Goal: Task Accomplishment & Management: Complete application form

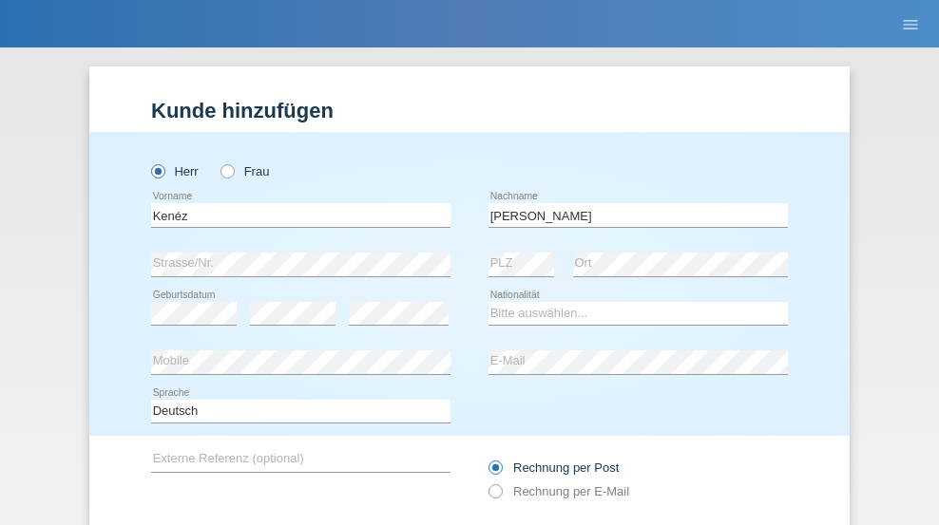
type input "simkó"
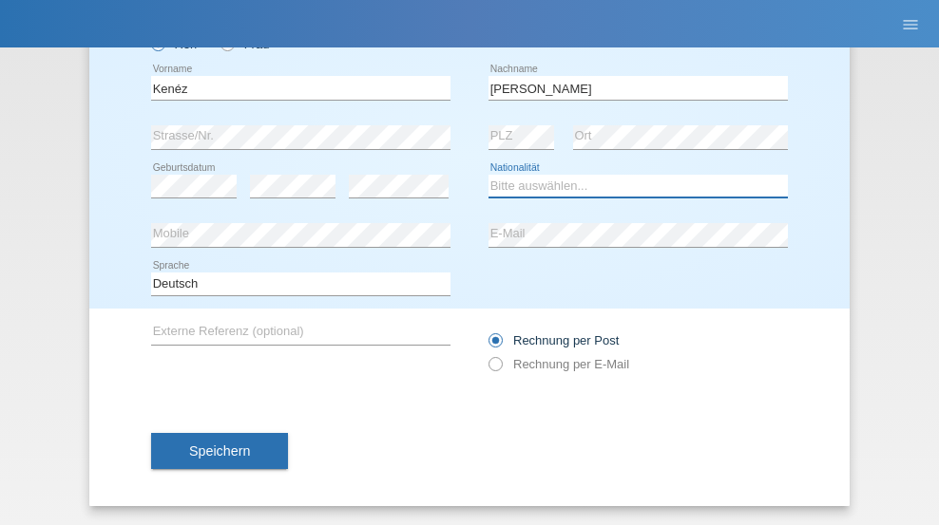
select select "HU"
select select "C"
select select "07"
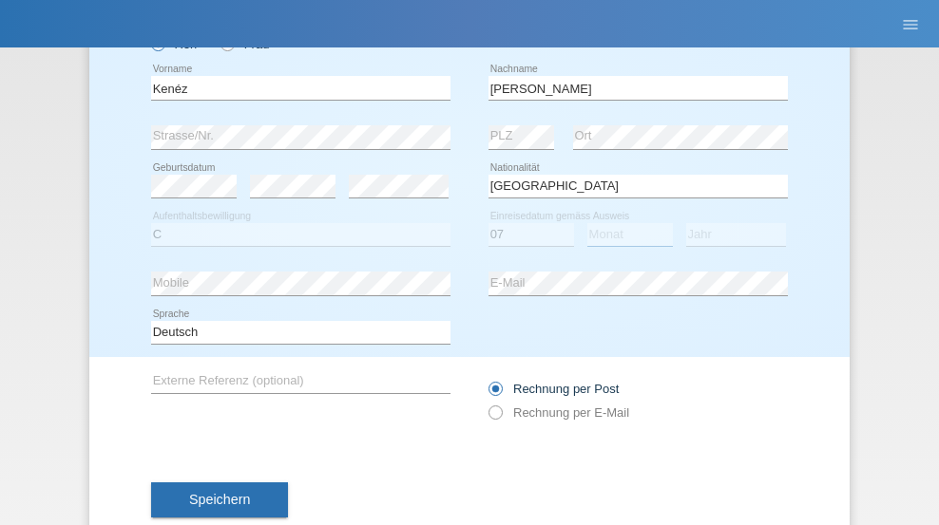
select select "09"
select select "2006"
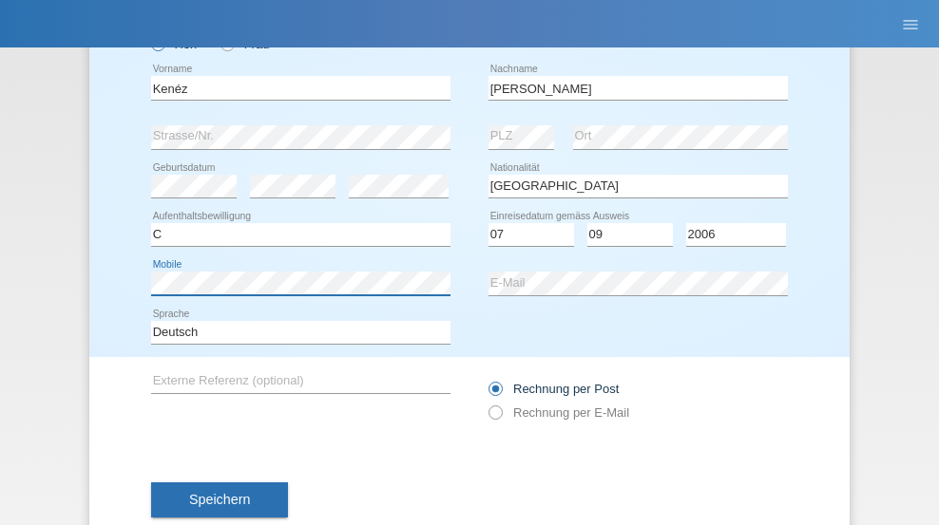
scroll to position [176, 0]
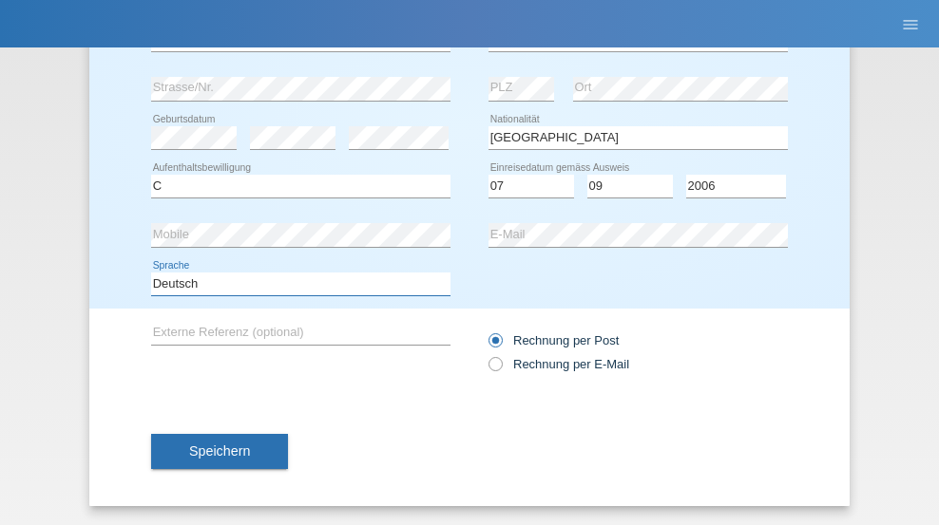
select select "en"
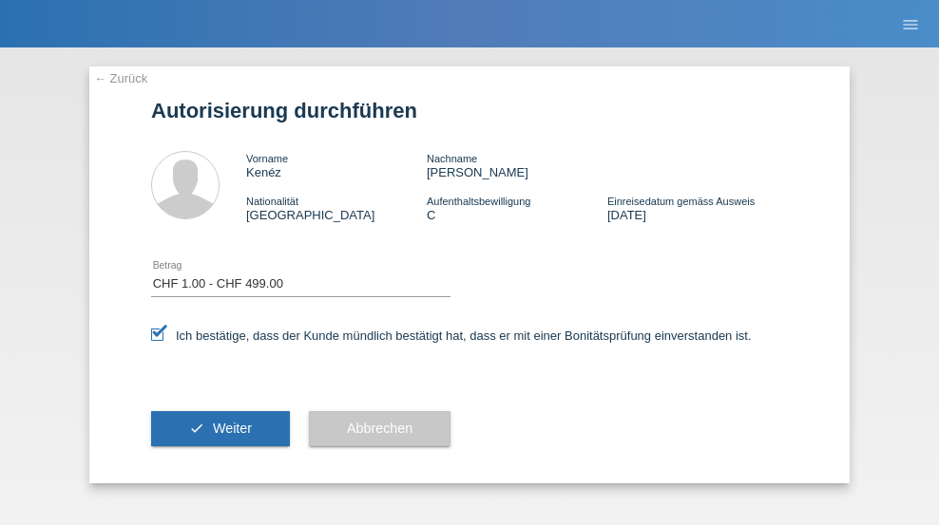
select select "1"
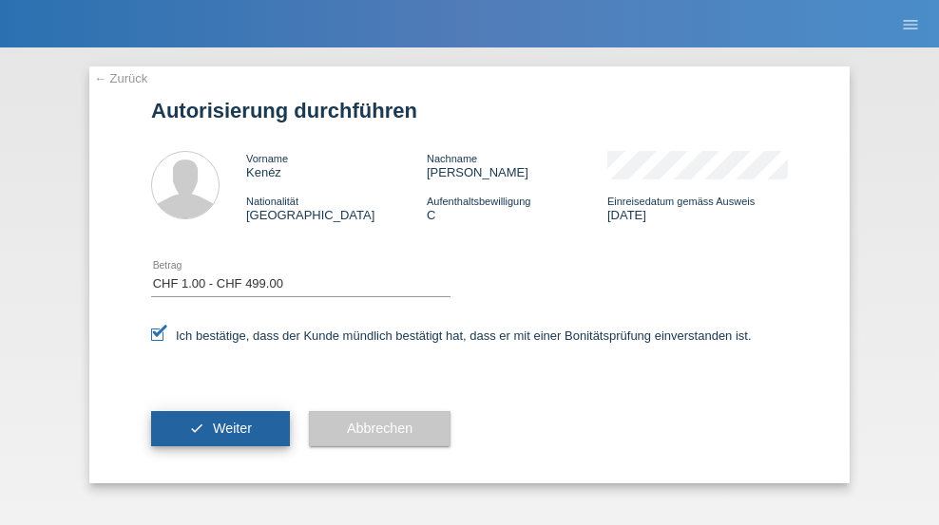
click at [220, 428] on span "Weiter" at bounding box center [232, 428] width 39 height 15
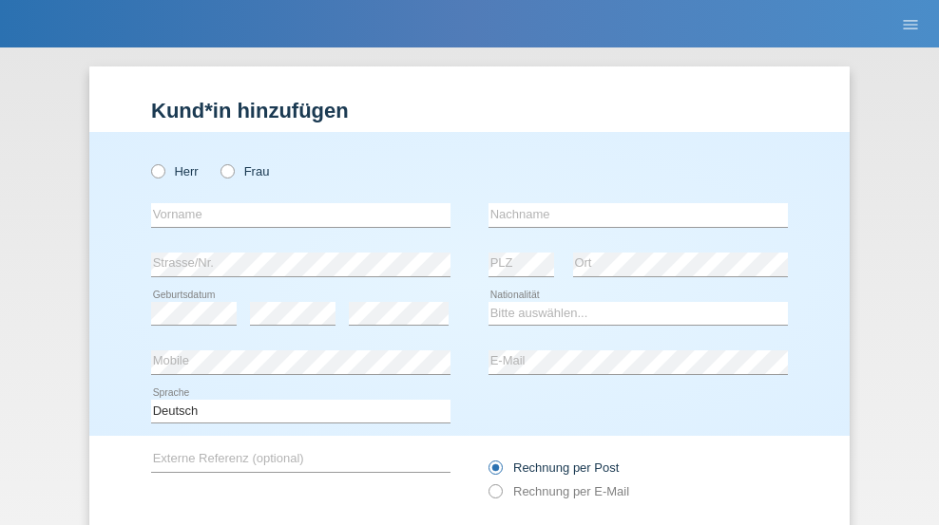
radio input "true"
select select "NL"
select select "C"
select select "01"
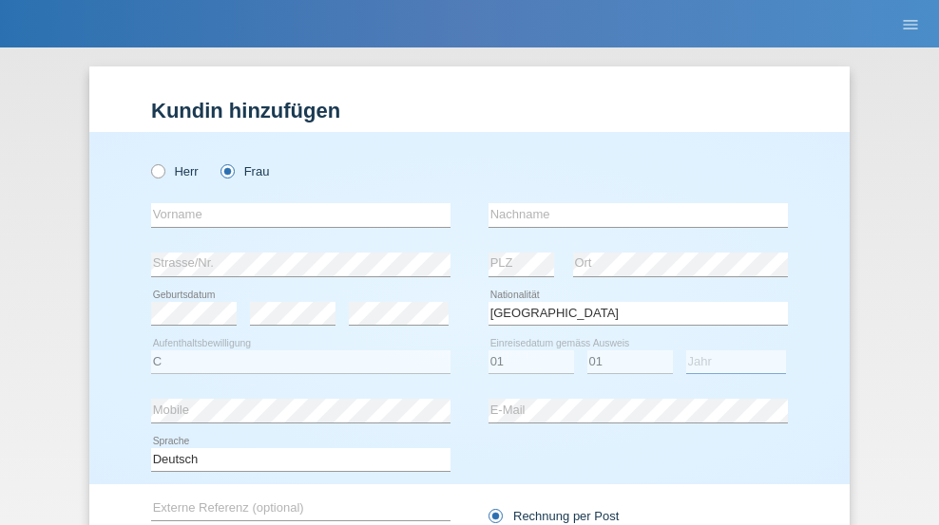
select select "2021"
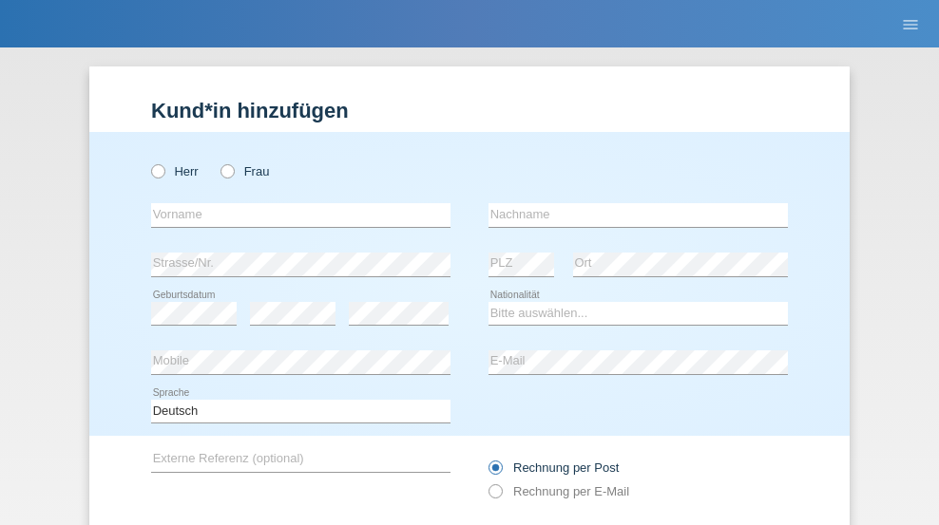
radio input "true"
click at [294, 203] on input "text" at bounding box center [300, 215] width 299 height 24
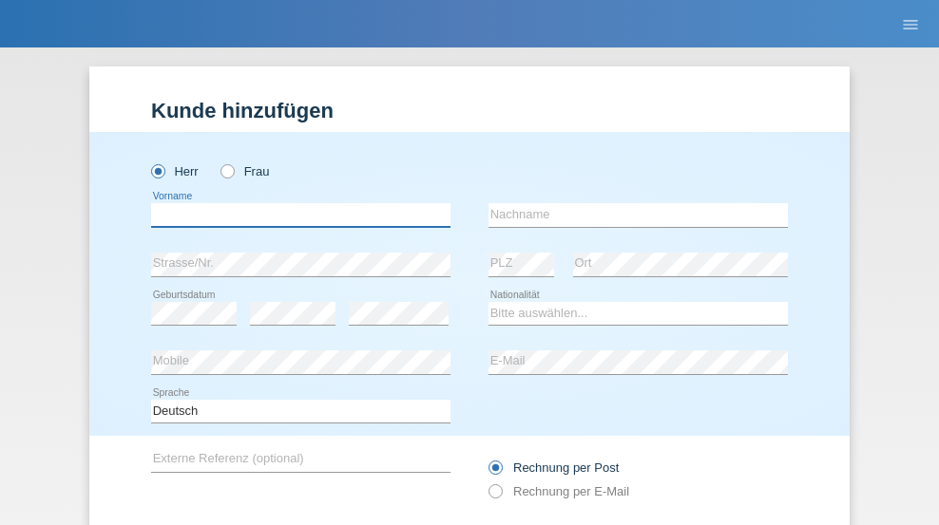
scroll to position [127, 0]
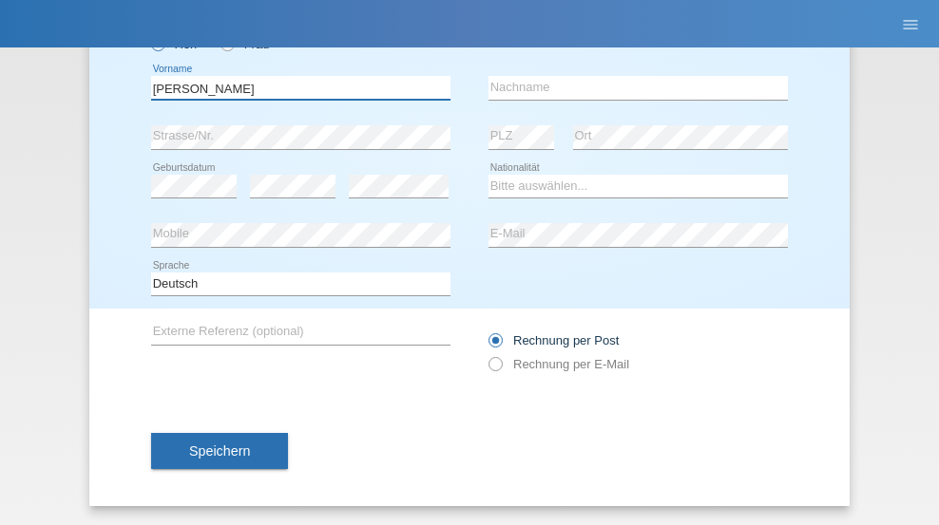
type input "David"
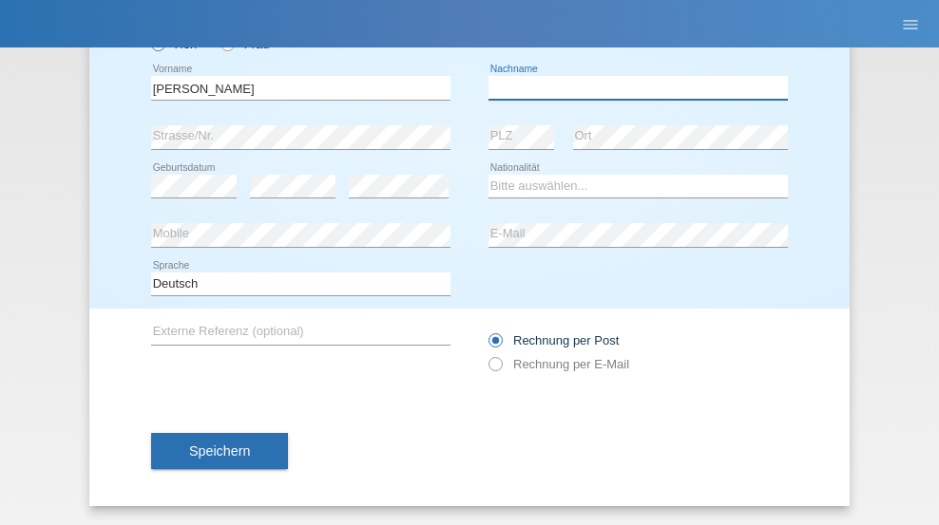
click at [631, 87] on input "text" at bounding box center [637, 88] width 299 height 24
type input "Amaral"
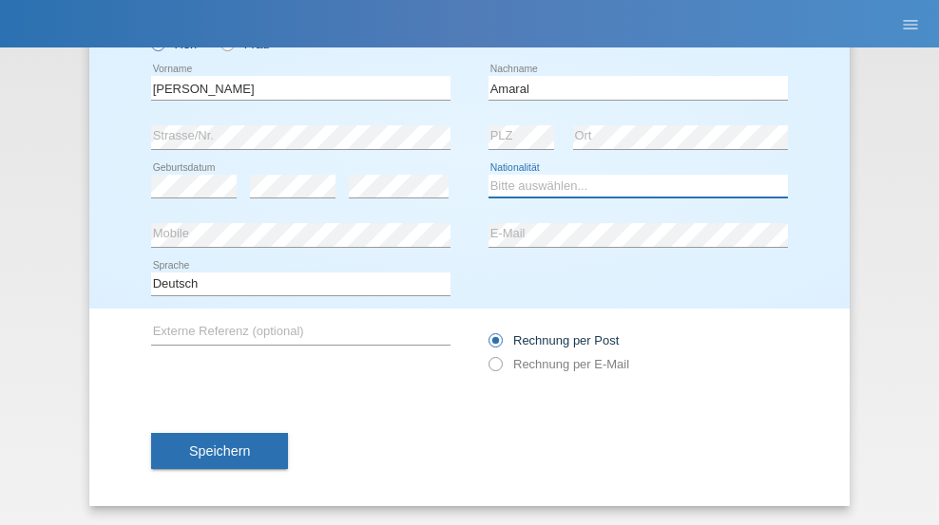
select select "PT"
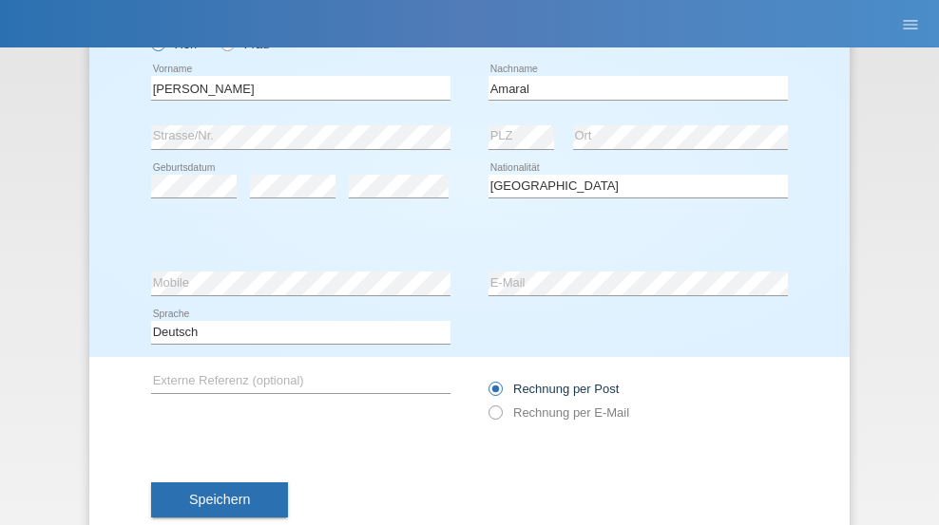
select select "C"
select select "06"
select select "07"
select select "2019"
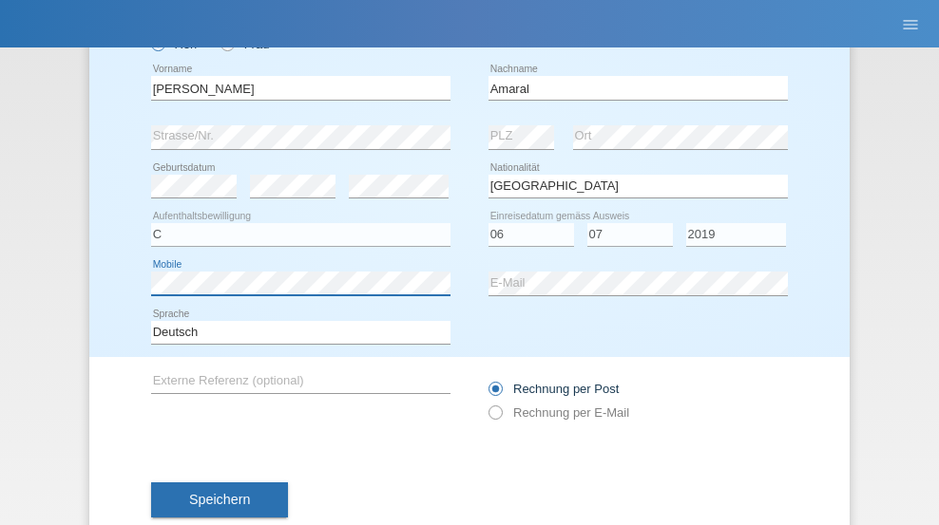
scroll to position [176, 0]
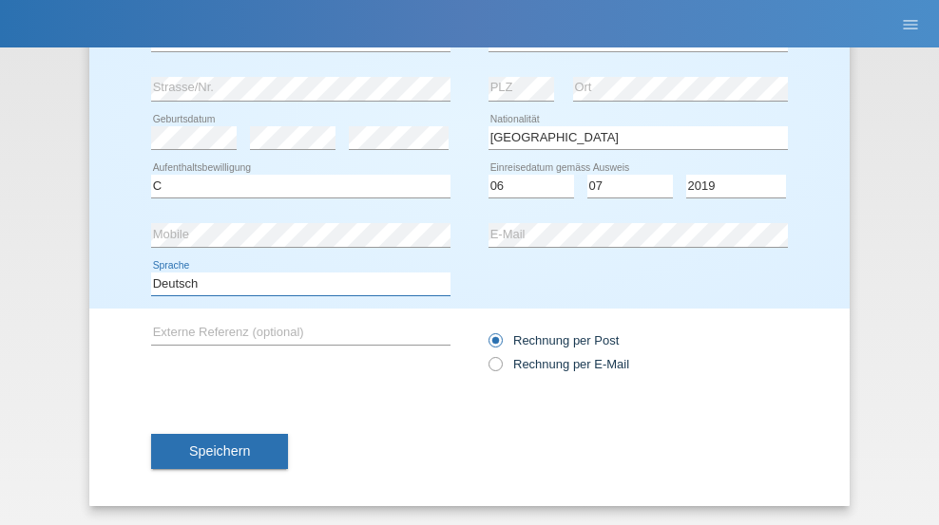
select select "en"
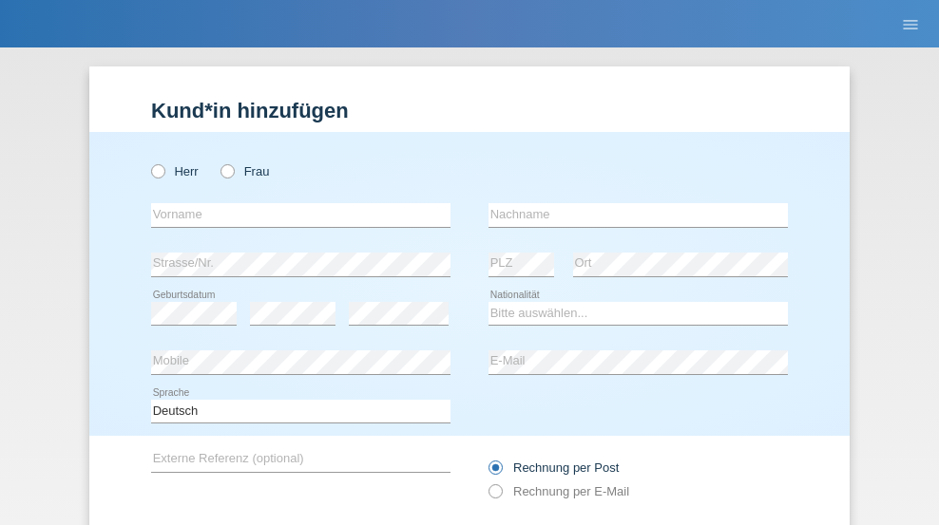
radio input "true"
click at [294, 203] on input "text" at bounding box center [300, 215] width 299 height 24
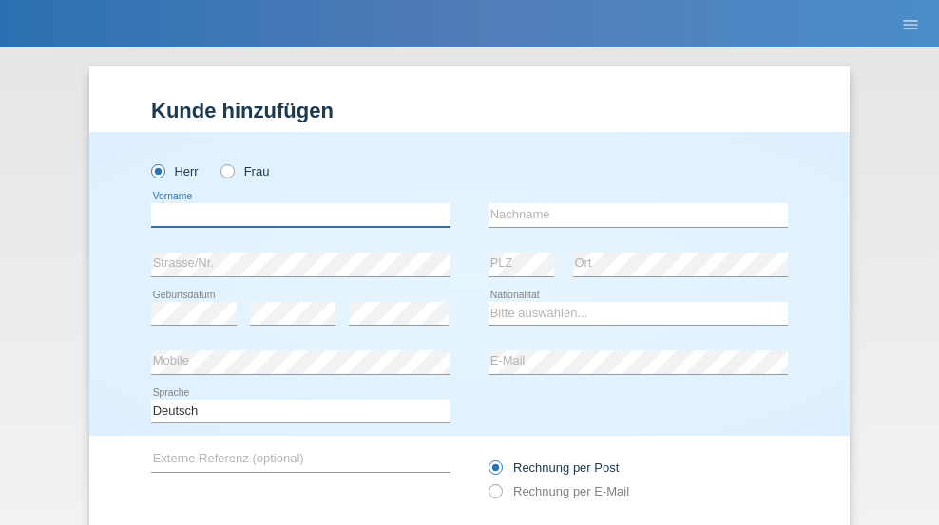
scroll to position [127, 0]
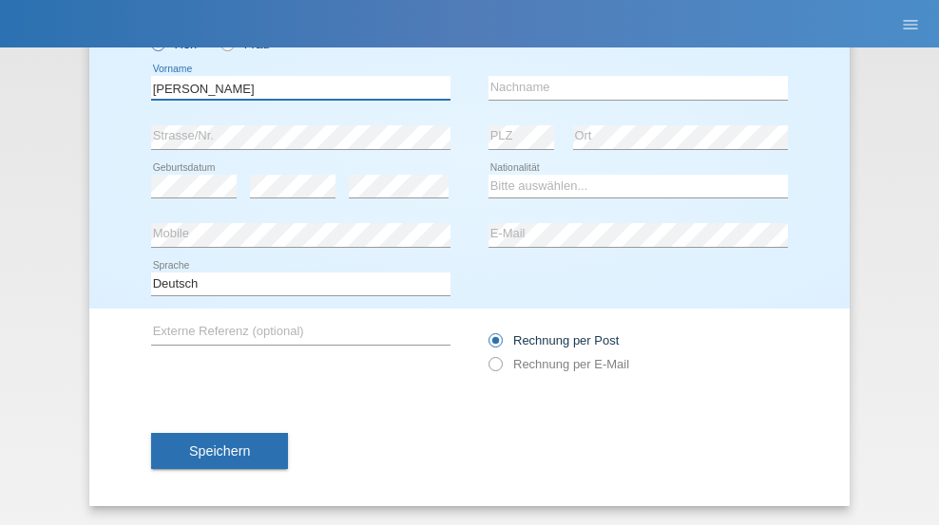
type input "[PERSON_NAME]"
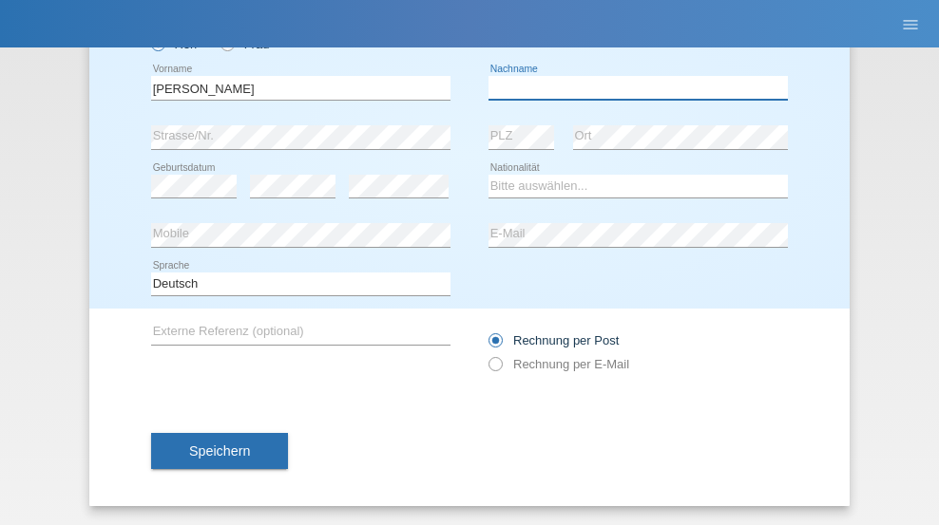
click at [631, 87] on input "text" at bounding box center [637, 88] width 299 height 24
type input "[PERSON_NAME]"
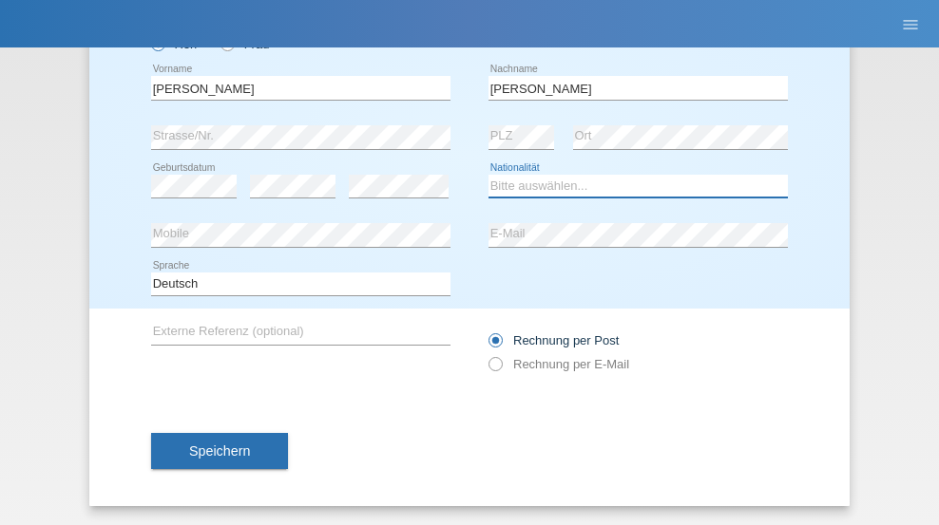
select select "DE"
select select "C"
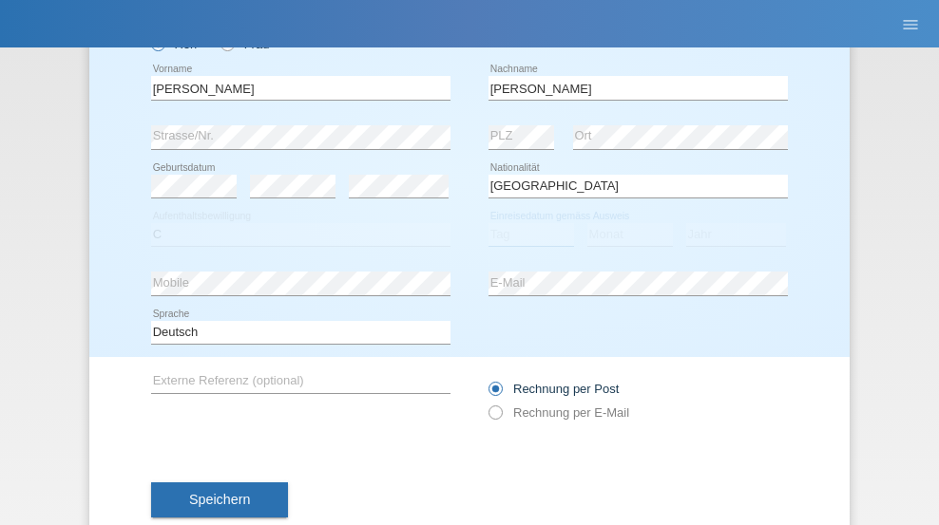
select select "05"
select select "04"
select select "2021"
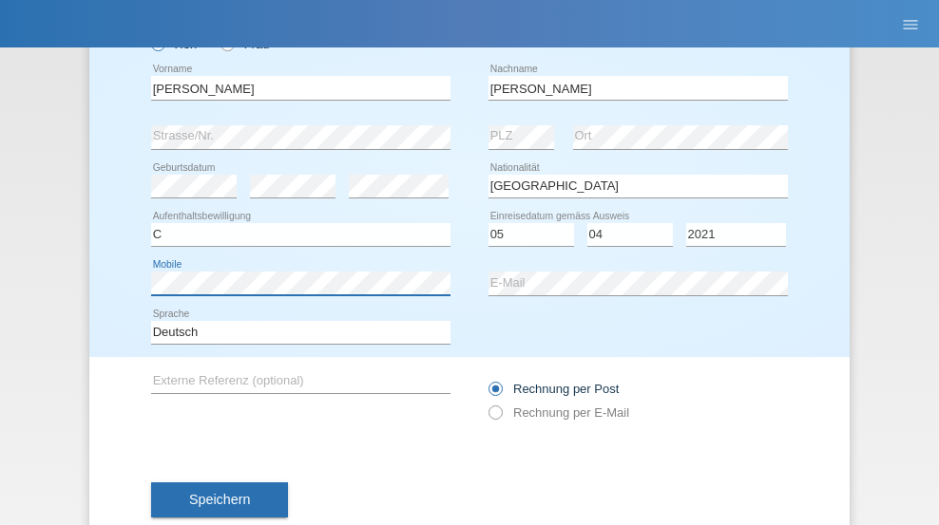
scroll to position [176, 0]
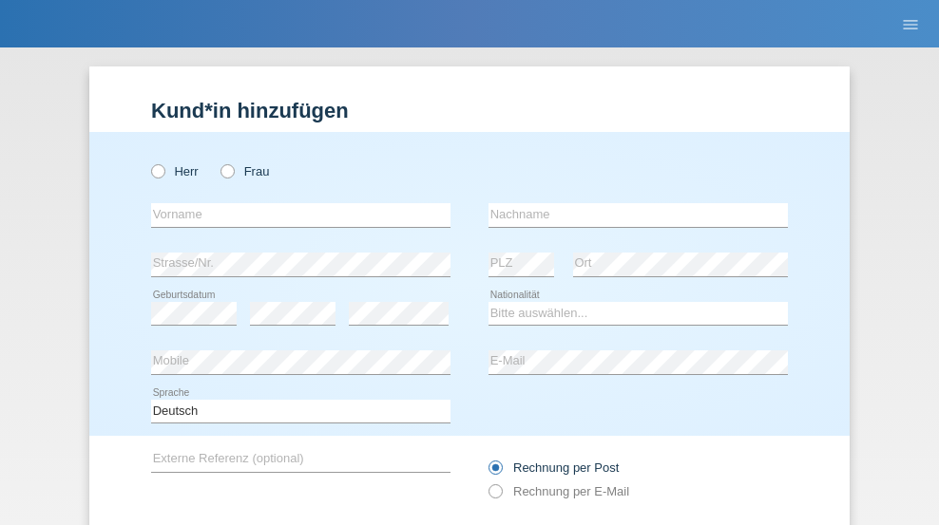
radio input "true"
click at [294, 203] on input "text" at bounding box center [300, 215] width 299 height 24
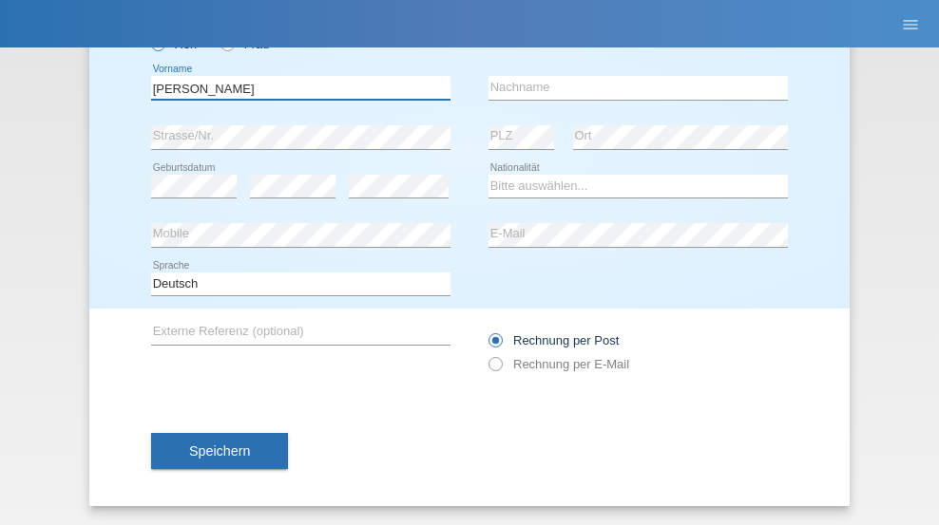
type input "Schumacher"
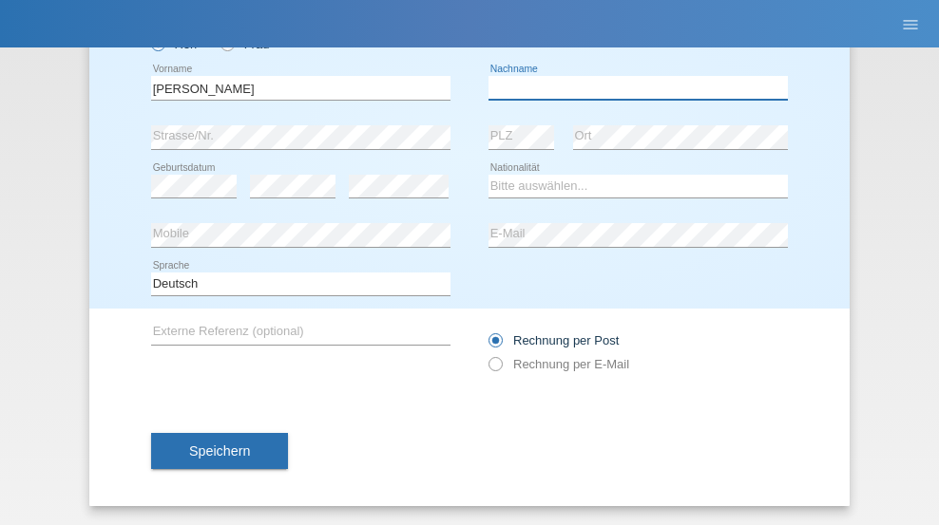
click at [631, 87] on input "text" at bounding box center [637, 88] width 299 height 24
type input "Christian"
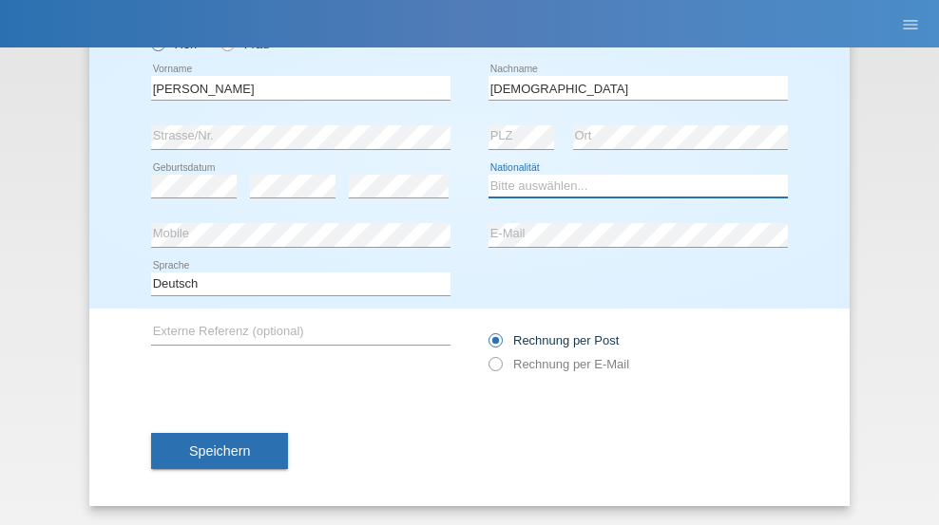
select select "CH"
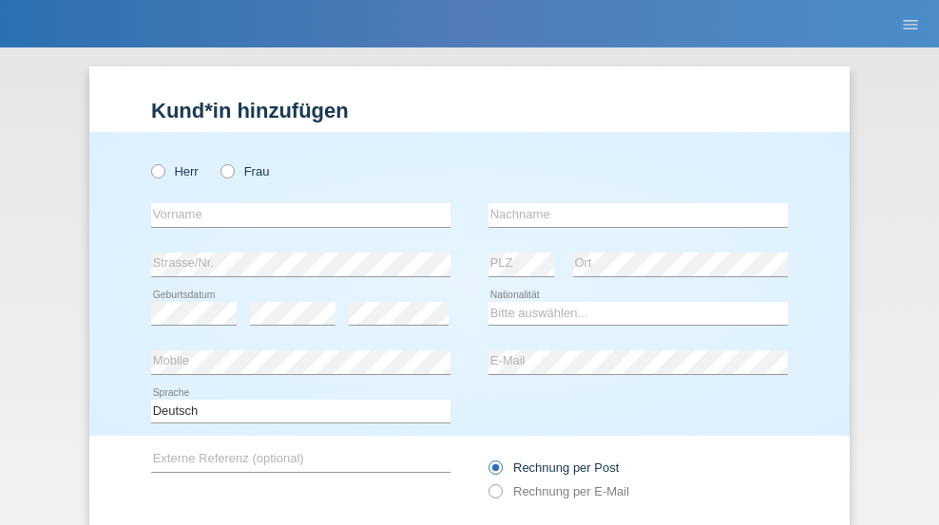
radio input "true"
click at [294, 203] on input "text" at bounding box center [300, 215] width 299 height 24
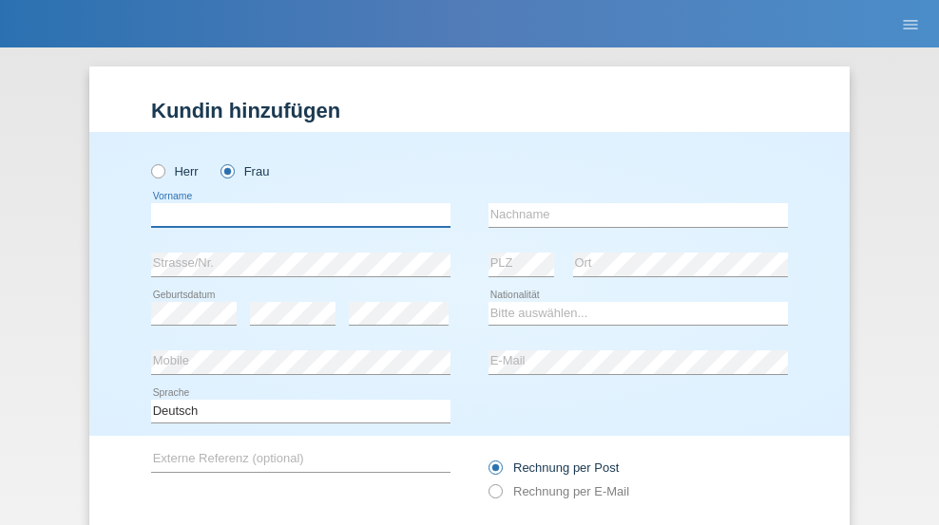
scroll to position [127, 0]
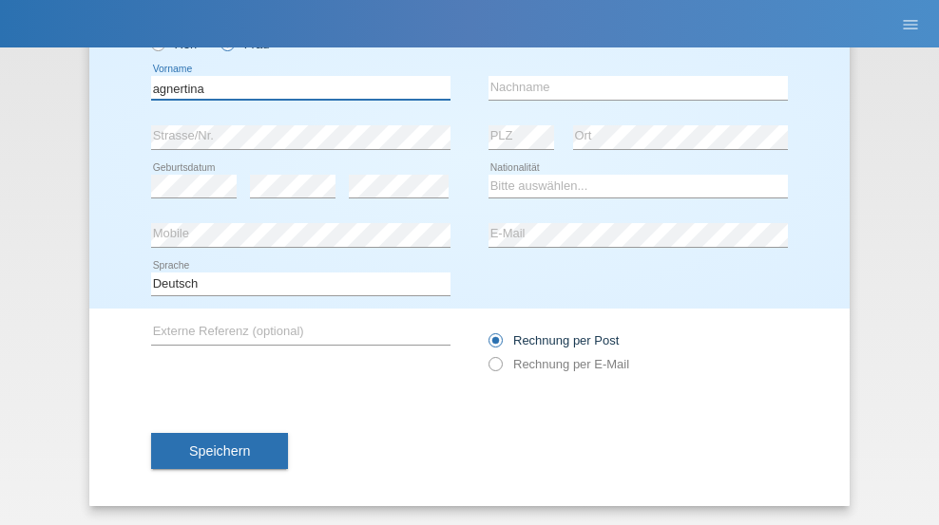
type input "agnertina"
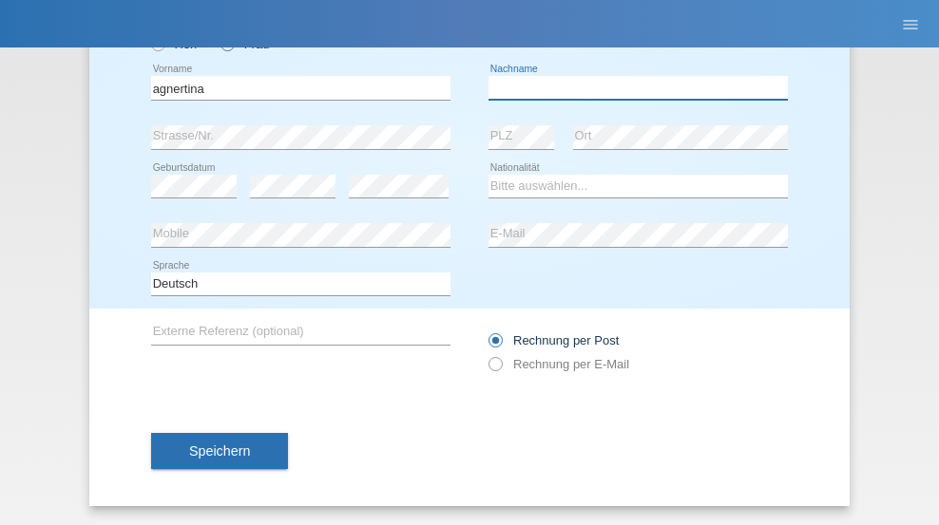
click at [631, 87] on input "text" at bounding box center [637, 88] width 299 height 24
type input "noshaj"
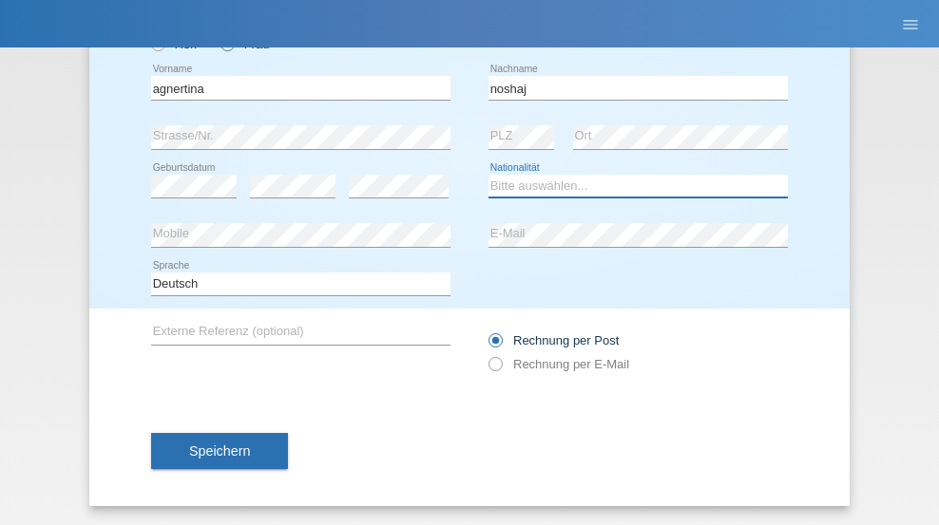
select select "NL"
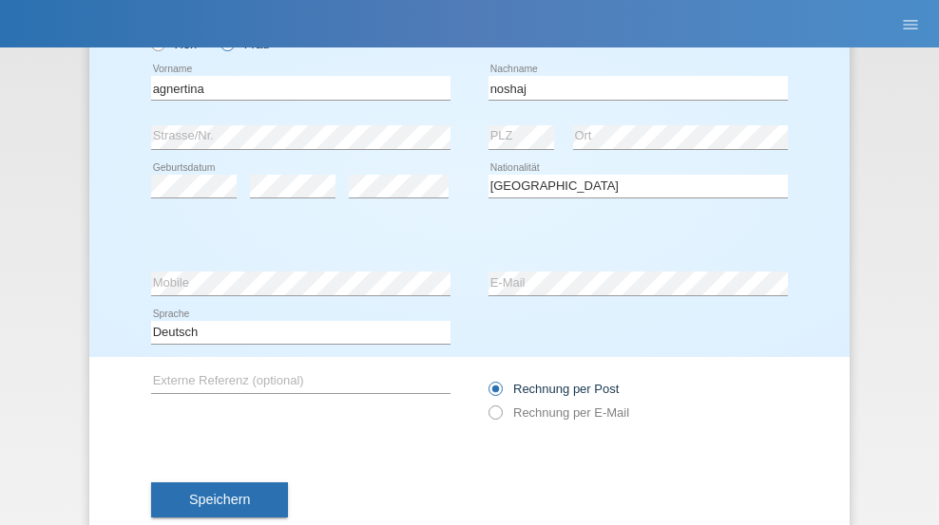
select select "C"
select select "01"
select select "08"
select select "2021"
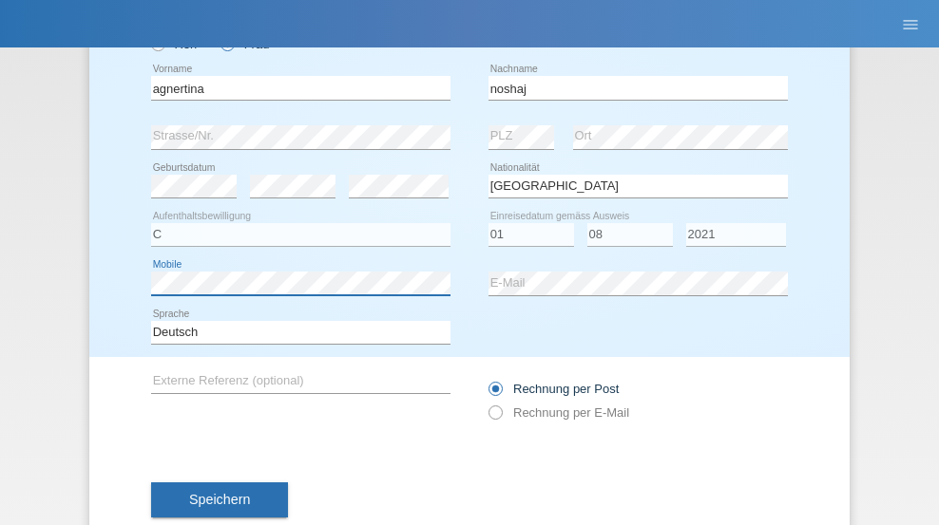
scroll to position [176, 0]
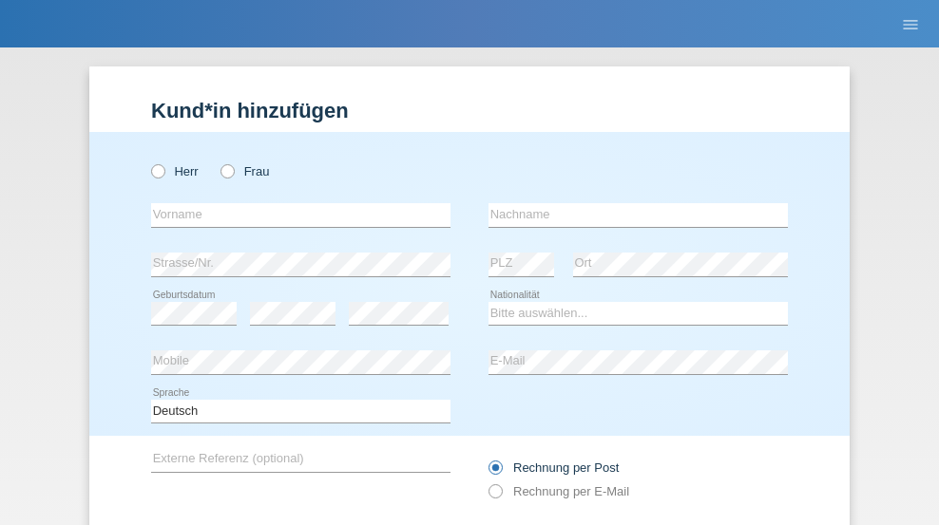
radio input "true"
click at [294, 203] on input "text" at bounding box center [300, 215] width 299 height 24
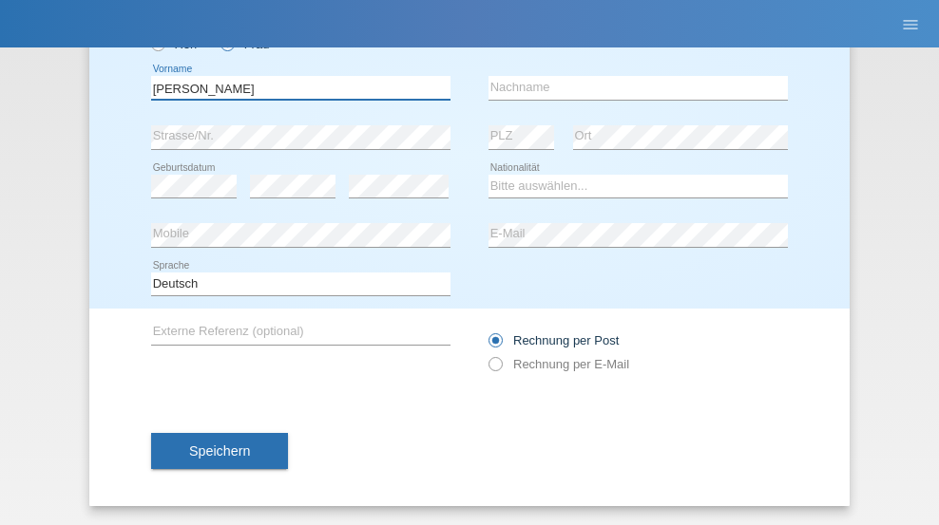
type input "[PERSON_NAME]"
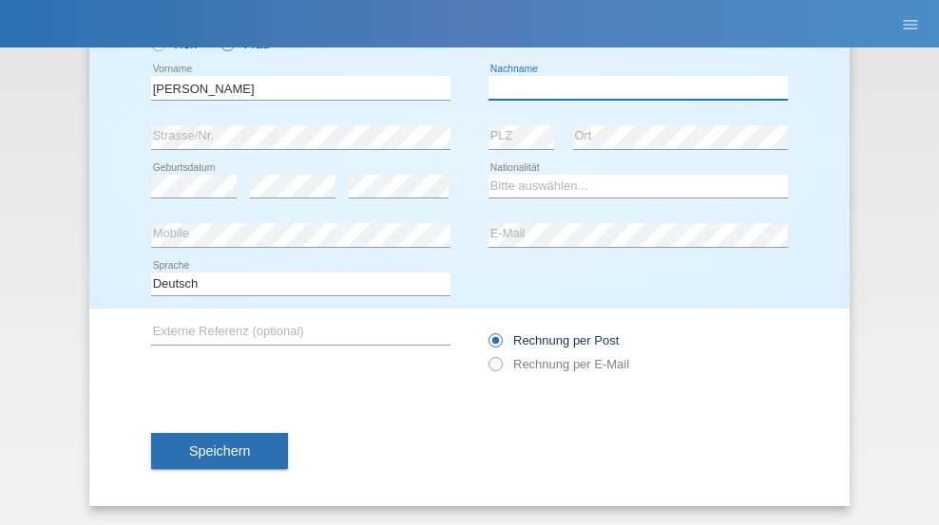
click at [631, 87] on input "text" at bounding box center [637, 88] width 299 height 24
type input "Pinzo"
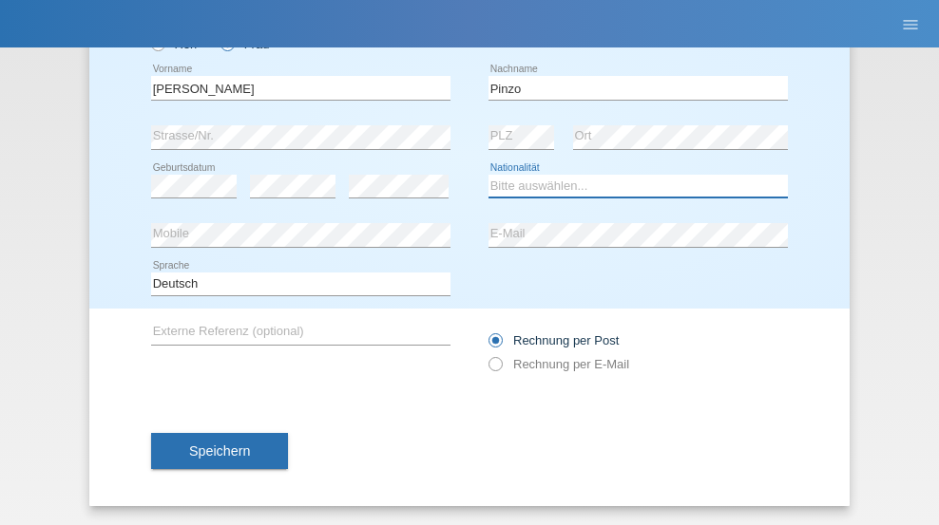
select select "CH"
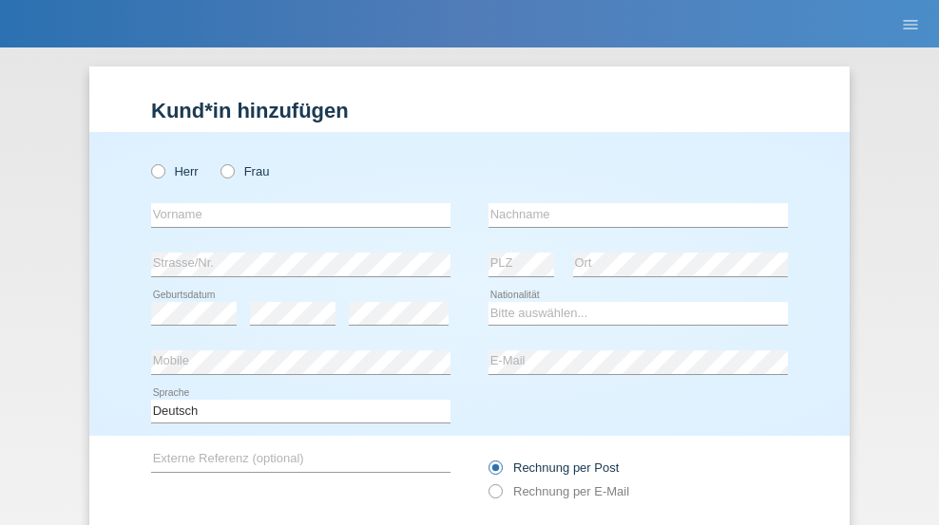
radio input "true"
click at [294, 203] on input "text" at bounding box center [300, 215] width 299 height 24
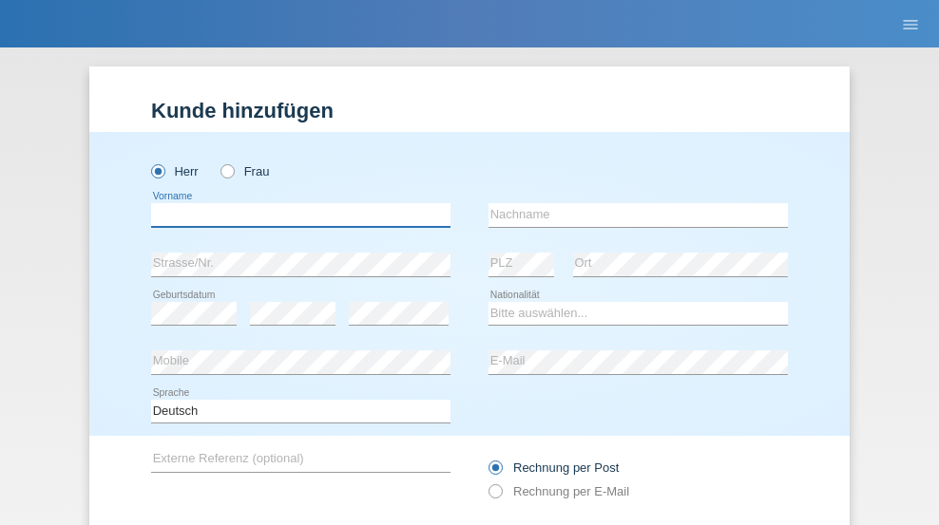
scroll to position [127, 0]
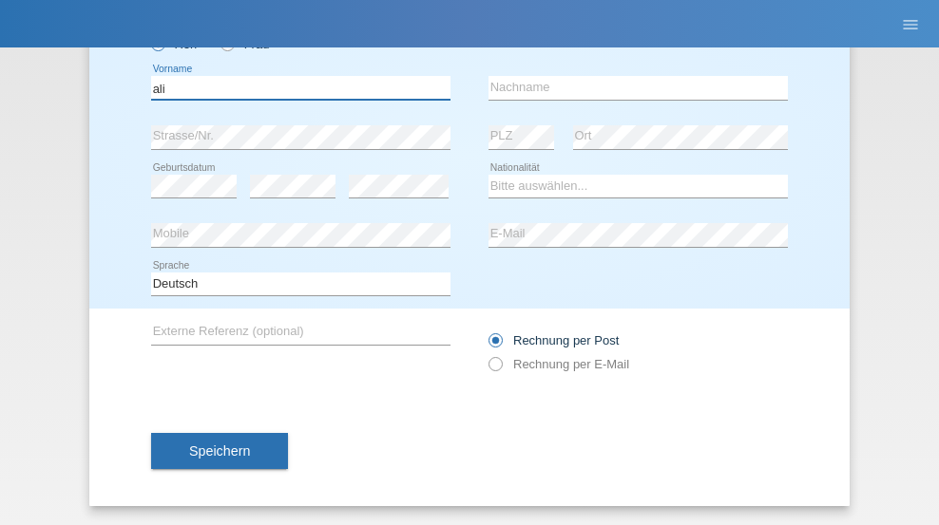
type input "ali"
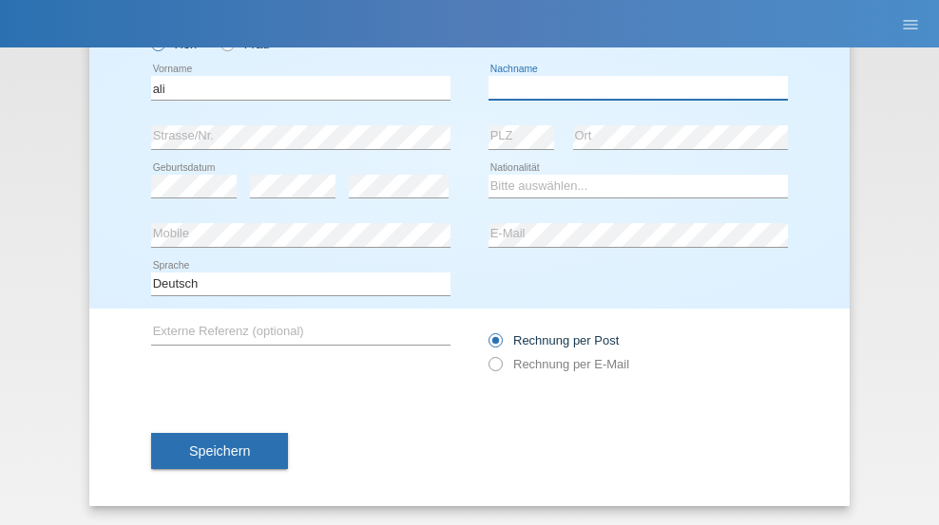
click at [631, 87] on input "text" at bounding box center [637, 88] width 299 height 24
type input "Amini"
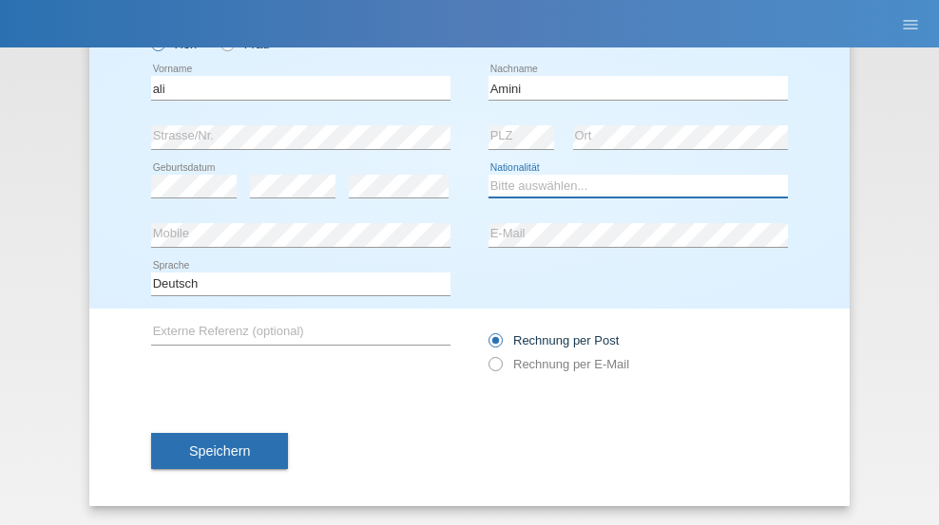
select select "AF"
select select "C"
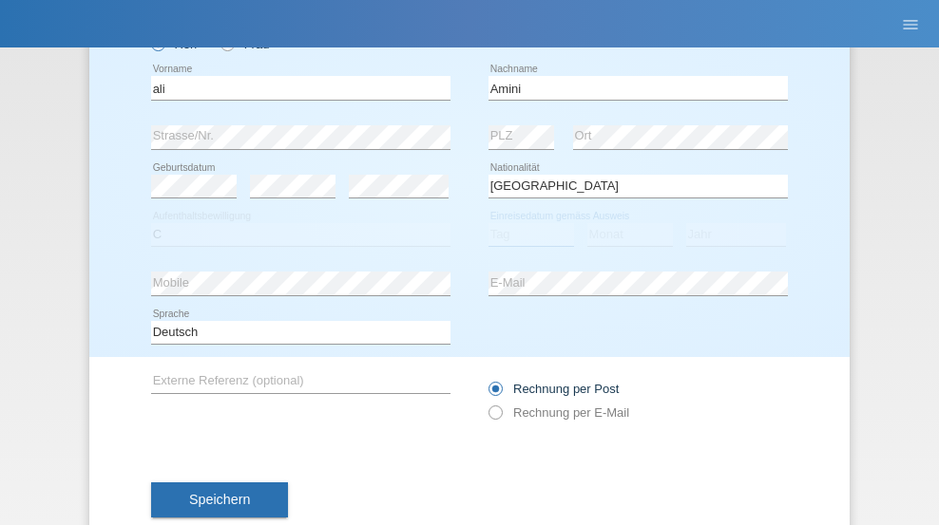
select select "18"
select select "08"
select select "2015"
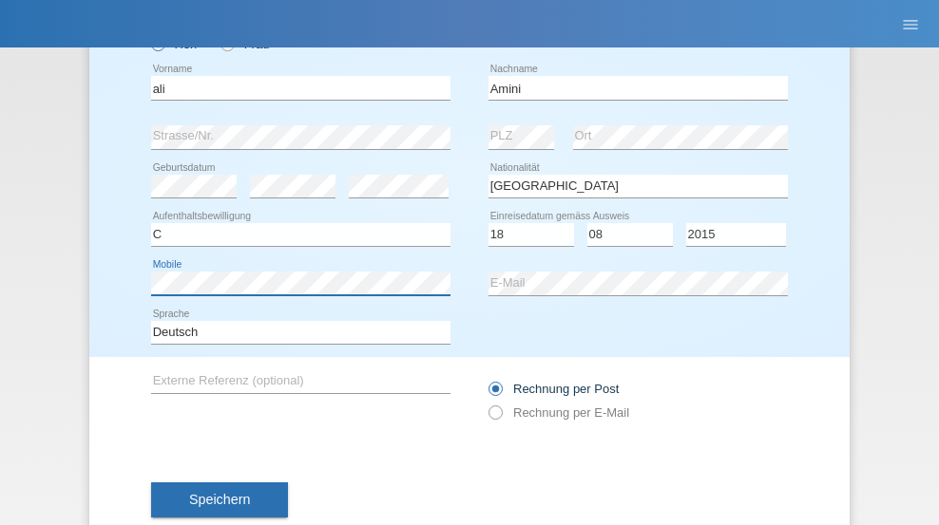
scroll to position [176, 0]
